Goal: Information Seeking & Learning: Learn about a topic

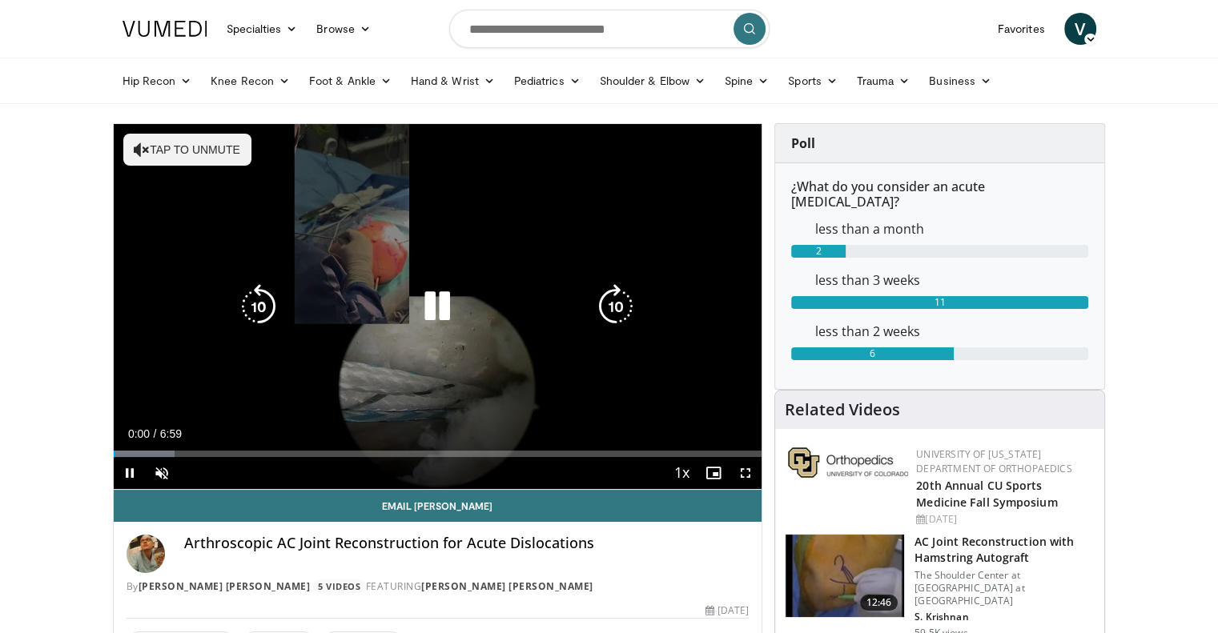
click at [206, 151] on button "Tap to unmute" at bounding box center [187, 150] width 128 height 32
